Goal: Transaction & Acquisition: Download file/media

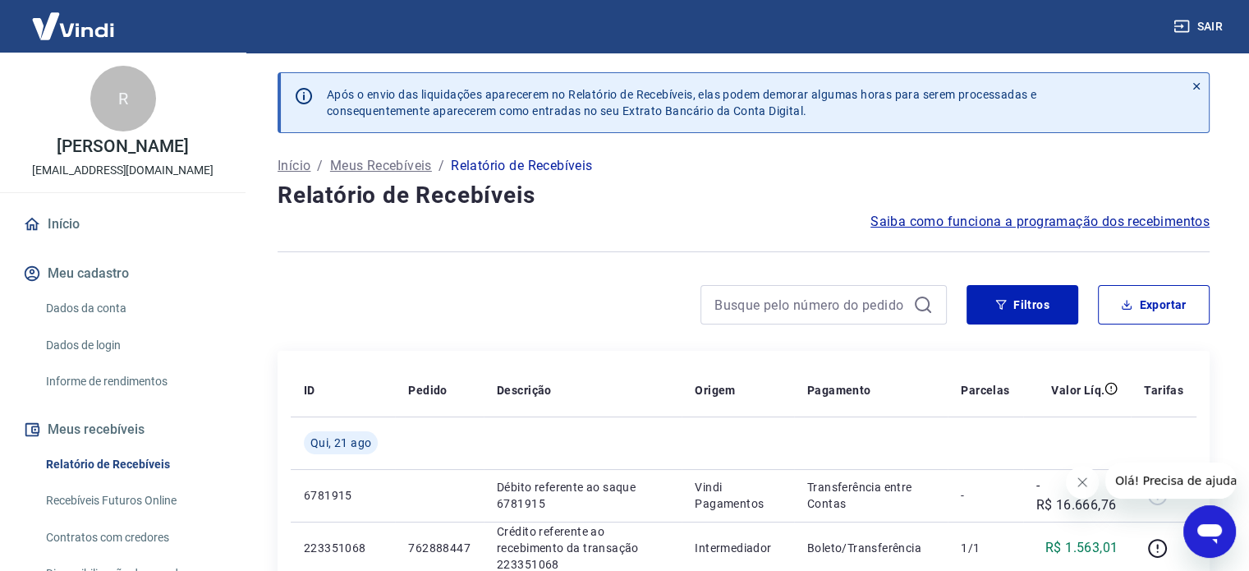
click at [1194, 85] on icon at bounding box center [1197, 86] width 7 height 7
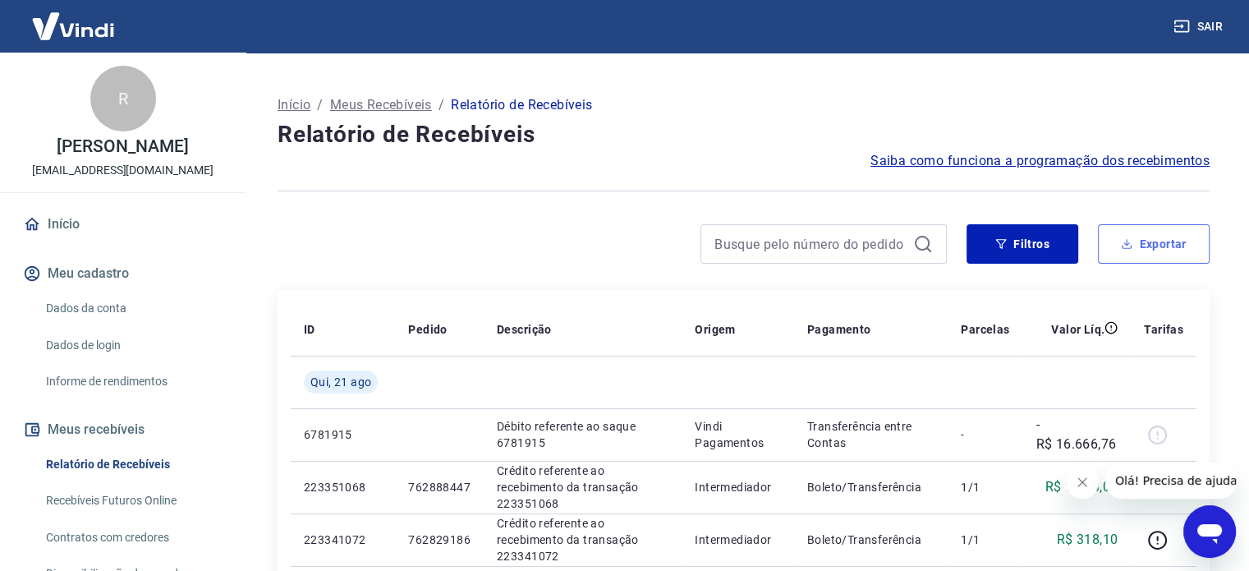
click at [1115, 246] on button "Exportar" at bounding box center [1154, 243] width 112 height 39
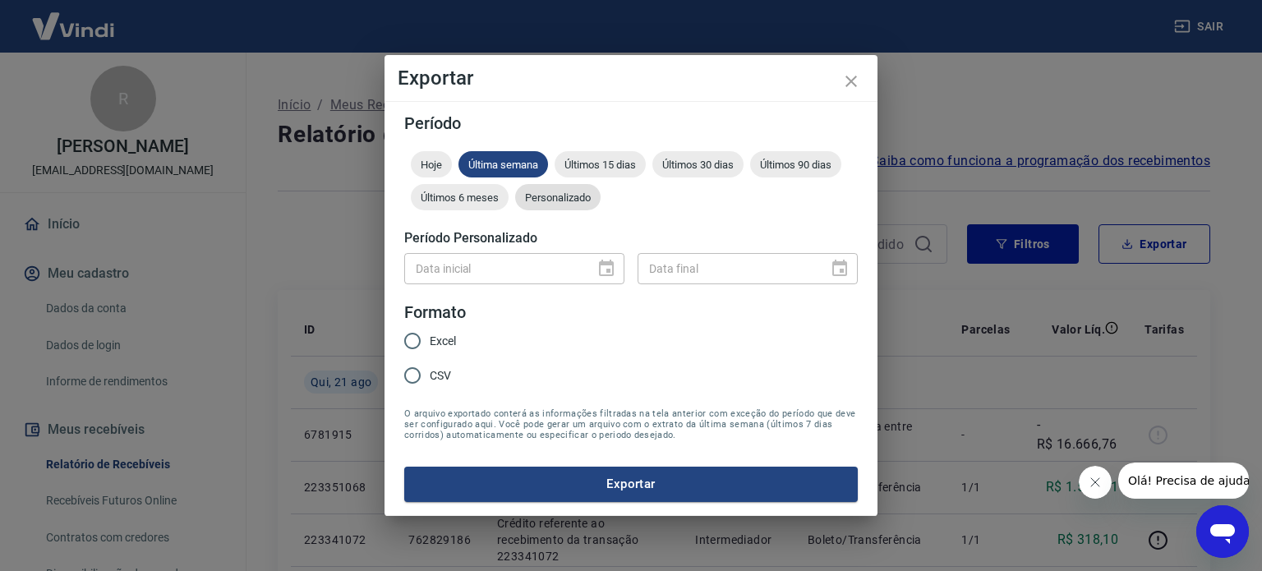
click at [540, 204] on div "Personalizado" at bounding box center [557, 197] width 85 height 26
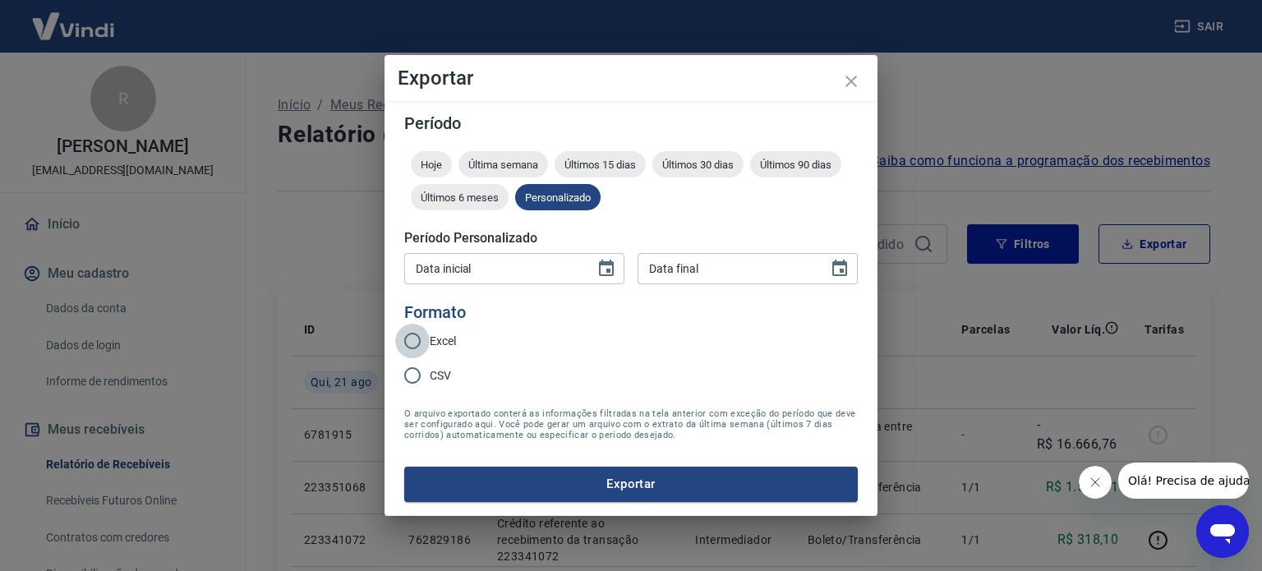
click at [414, 336] on input "Excel" at bounding box center [412, 341] width 34 height 34
radio input "true"
click at [461, 272] on input "DD/MM/YYYY" at bounding box center [493, 268] width 179 height 30
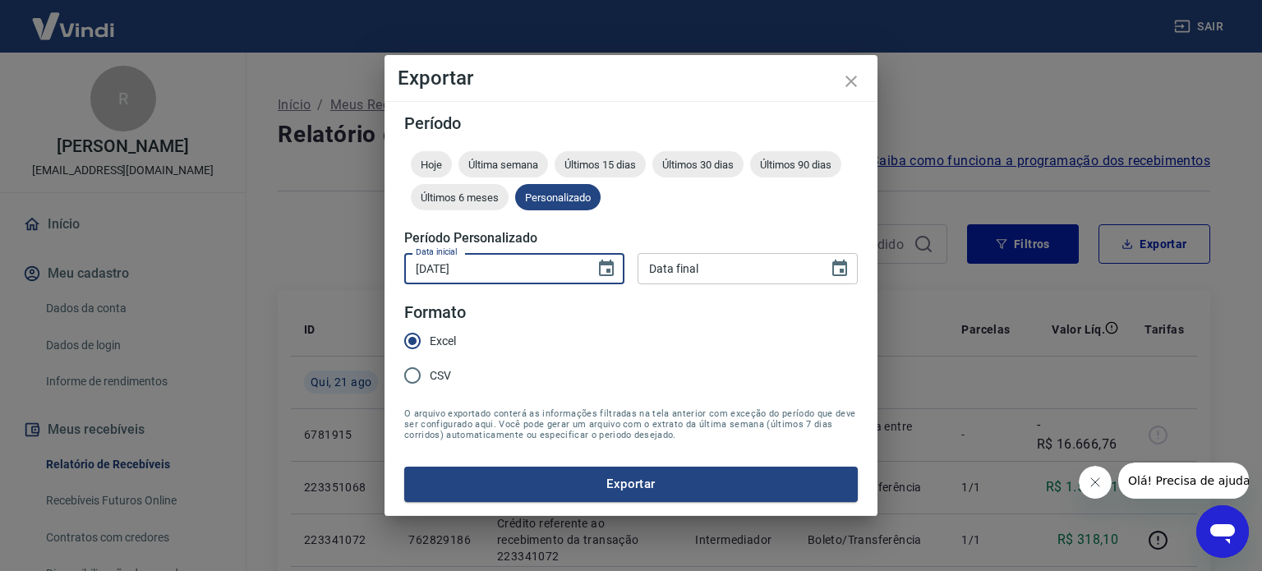
type input "[DATE]"
click at [731, 262] on input "DD/MM/YYYY" at bounding box center [726, 268] width 179 height 30
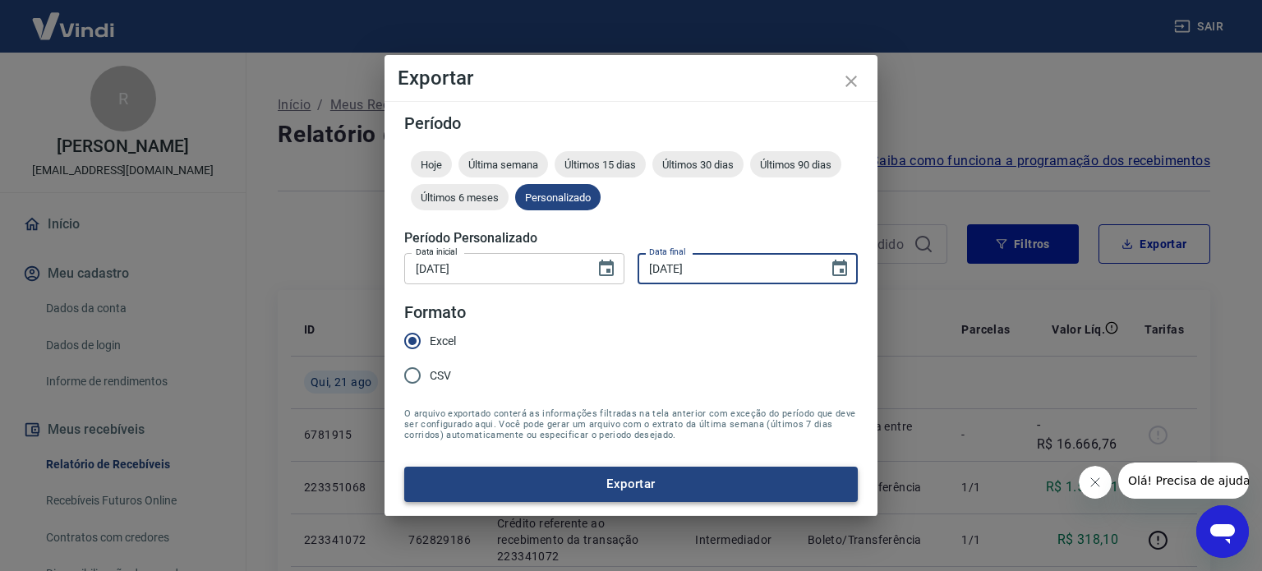
type input "[DATE]"
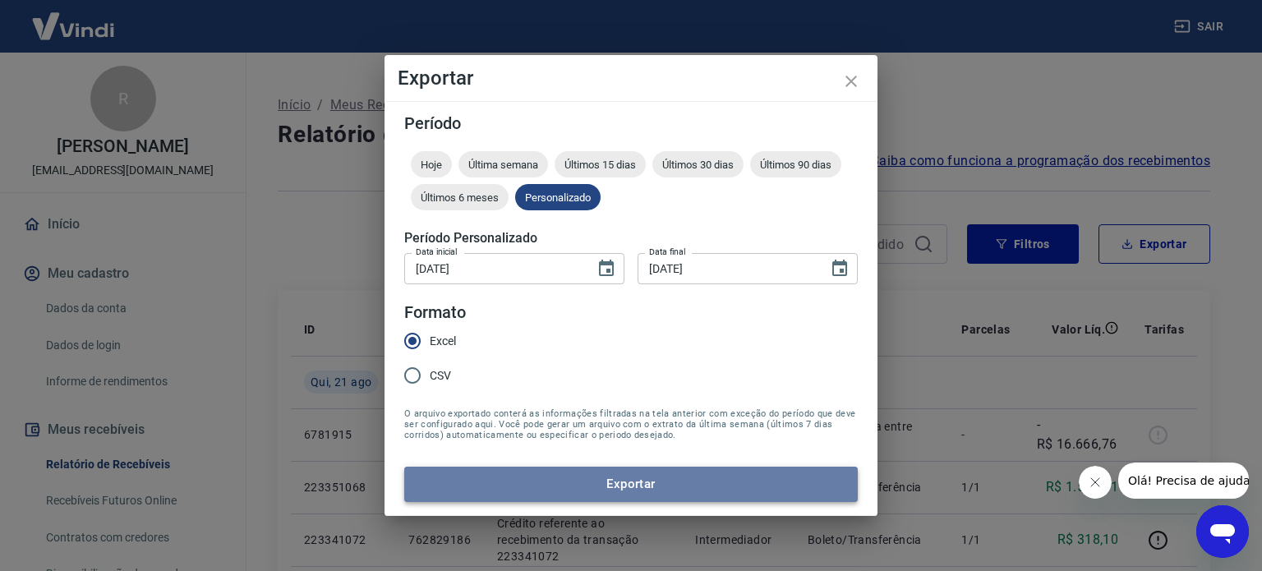
click at [683, 482] on button "Exportar" at bounding box center [630, 484] width 453 height 34
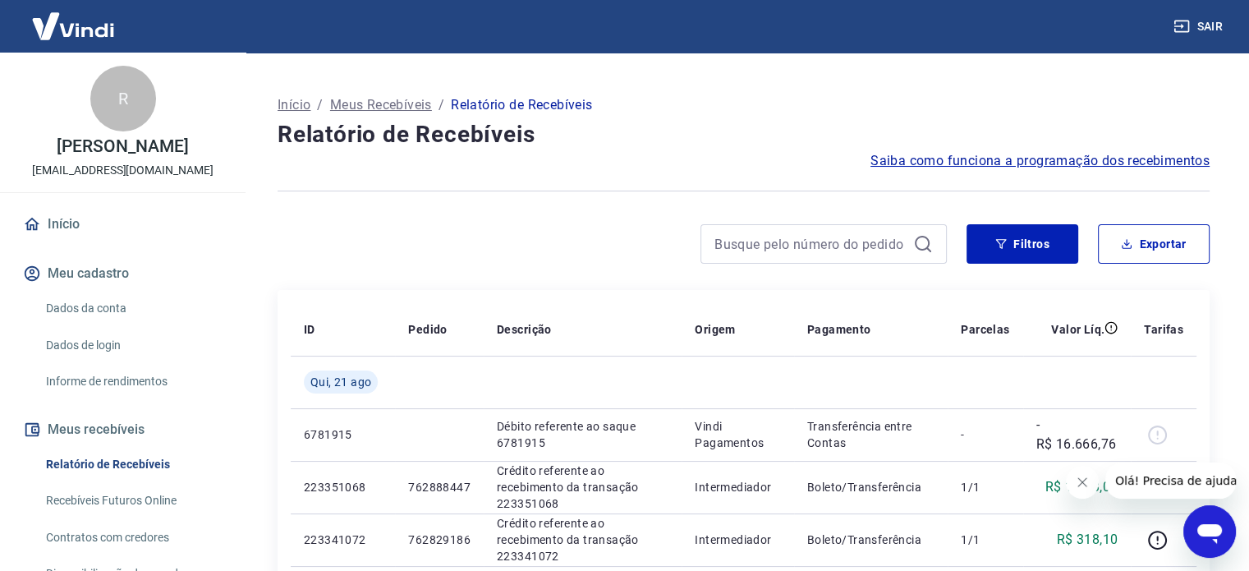
click at [1085, 481] on icon "Fechar mensagem da empresa" at bounding box center [1082, 482] width 13 height 13
